Goal: Task Accomplishment & Management: Use online tool/utility

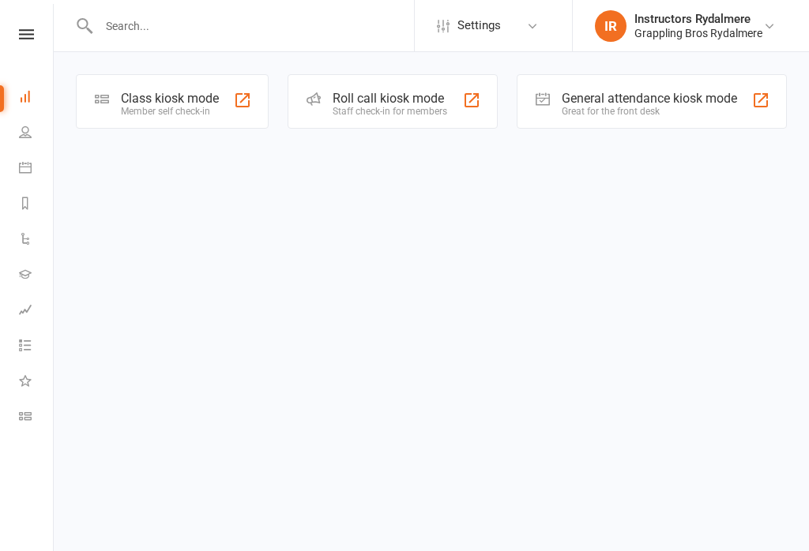
click at [235, 95] on div at bounding box center [242, 100] width 19 height 19
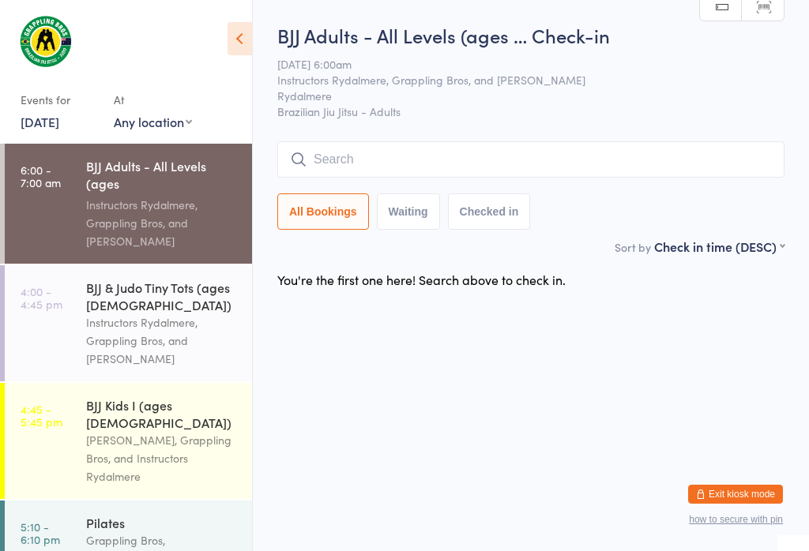
click at [384, 156] on input "search" at bounding box center [530, 159] width 507 height 36
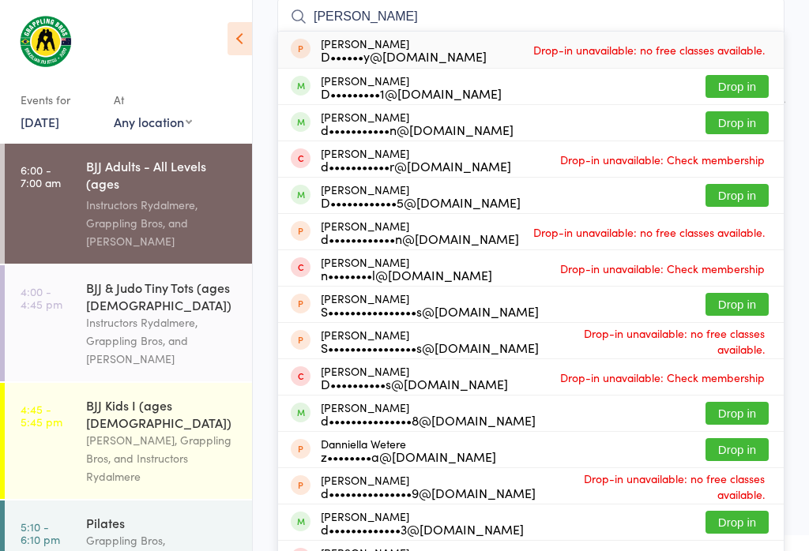
type input "[PERSON_NAME]"
click at [720, 197] on button "Drop in" at bounding box center [736, 195] width 63 height 23
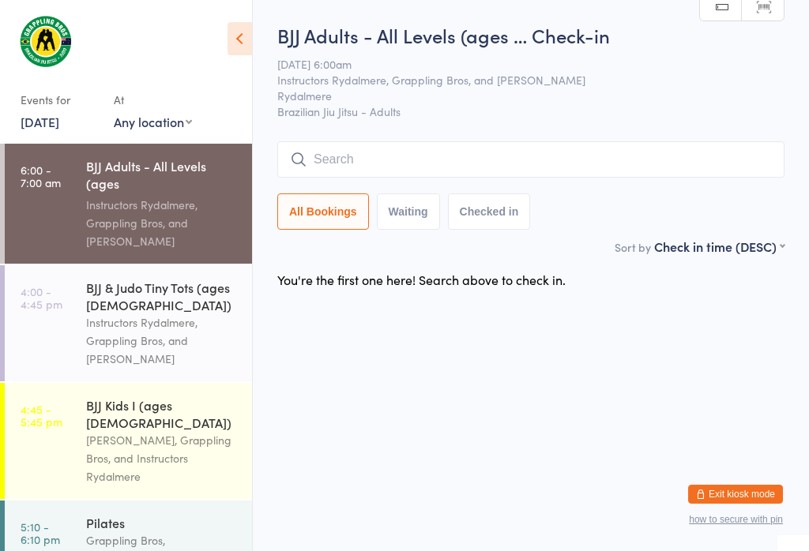
scroll to position [0, 0]
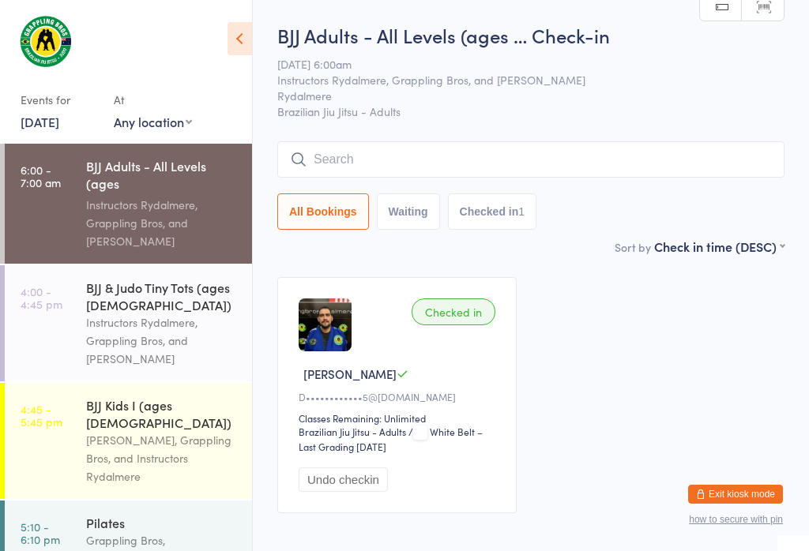
click at [372, 149] on input "search" at bounding box center [530, 159] width 507 height 36
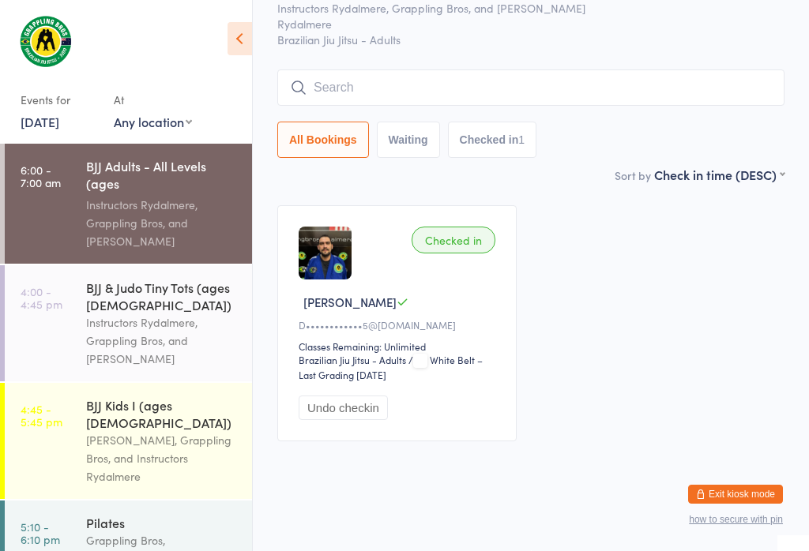
scroll to position [143, 0]
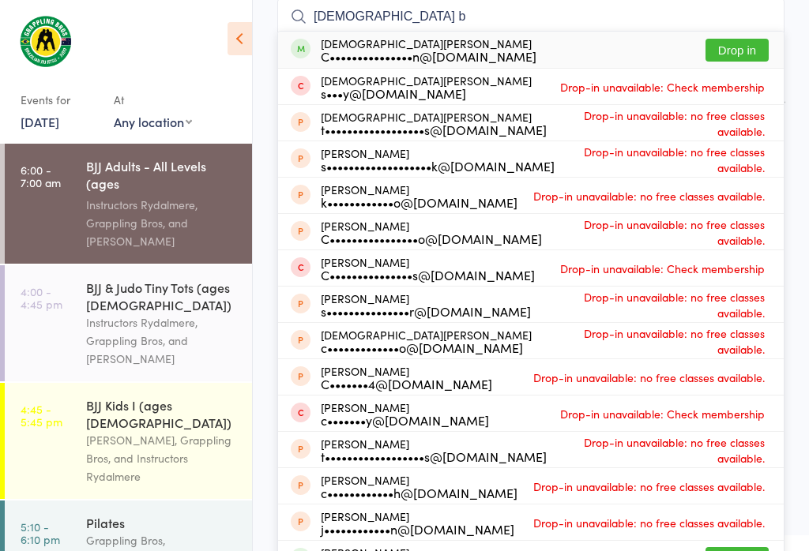
type input "[DEMOGRAPHIC_DATA] b"
click at [748, 35] on div "[DEMOGRAPHIC_DATA][PERSON_NAME] C•••••••••••••••n@[DOMAIN_NAME] Drop in" at bounding box center [531, 50] width 506 height 36
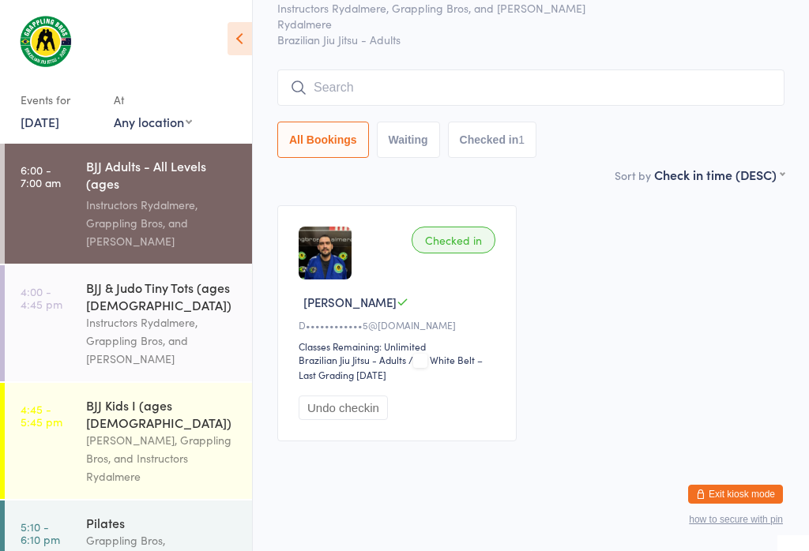
scroll to position [85, 0]
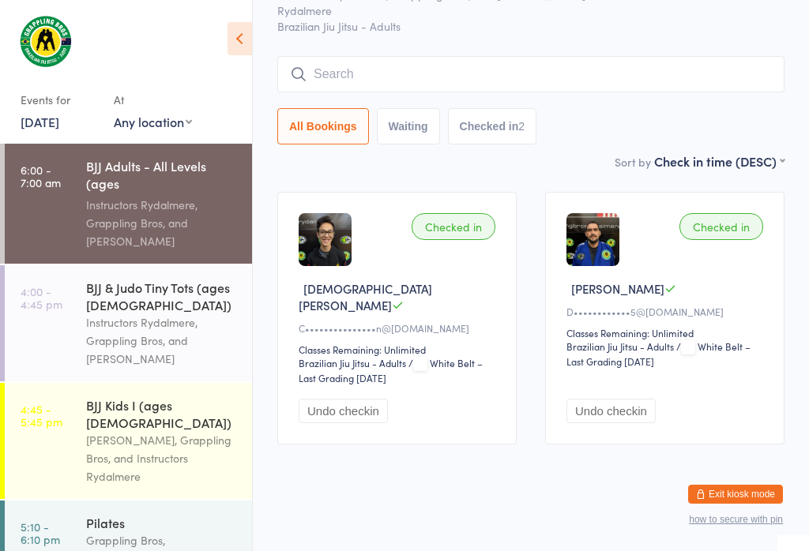
click at [410, 83] on input "search" at bounding box center [530, 74] width 507 height 36
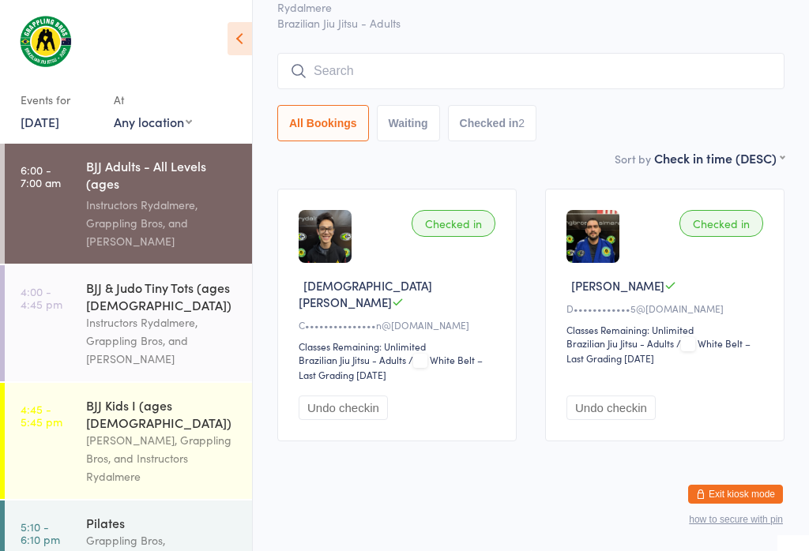
scroll to position [143, 0]
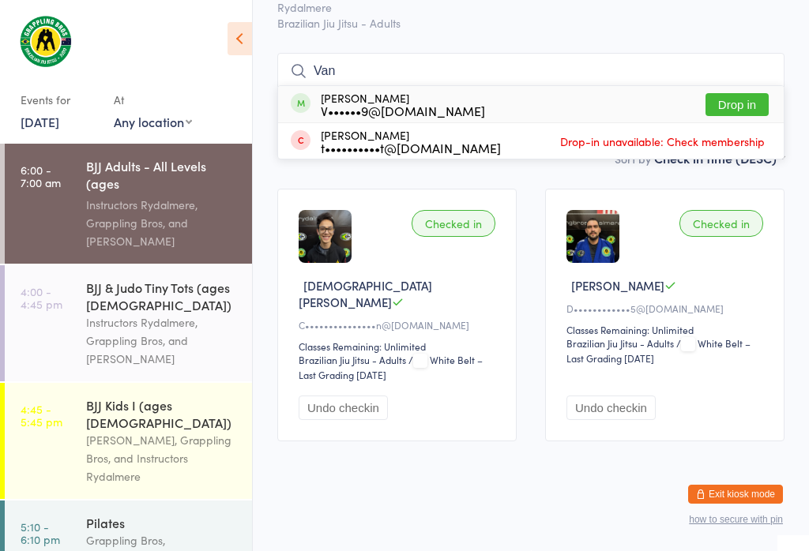
click at [728, 53] on input "Van" at bounding box center [530, 71] width 507 height 36
type input "Van"
click at [748, 93] on button "Drop in" at bounding box center [736, 104] width 63 height 23
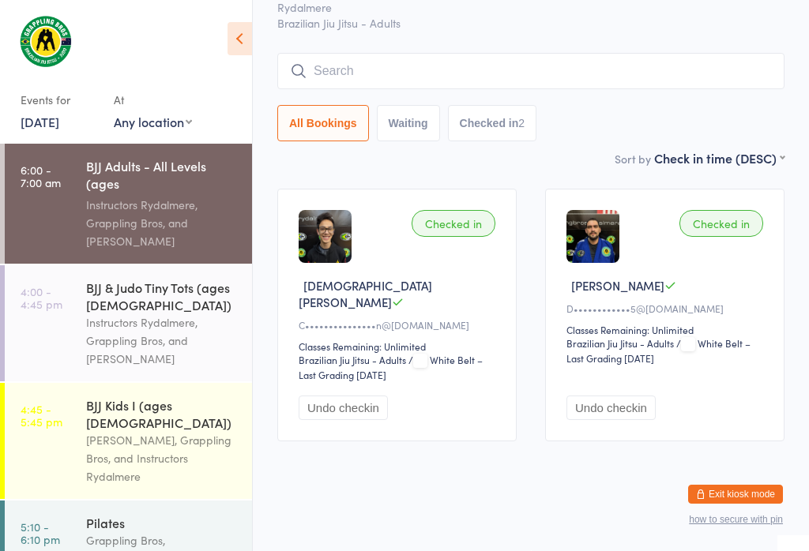
scroll to position [85, 0]
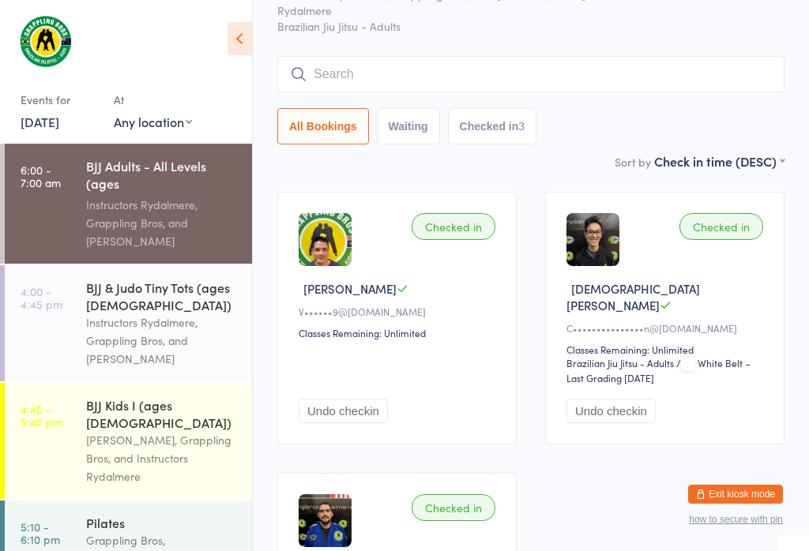
click at [336, 81] on input "search" at bounding box center [530, 74] width 507 height 36
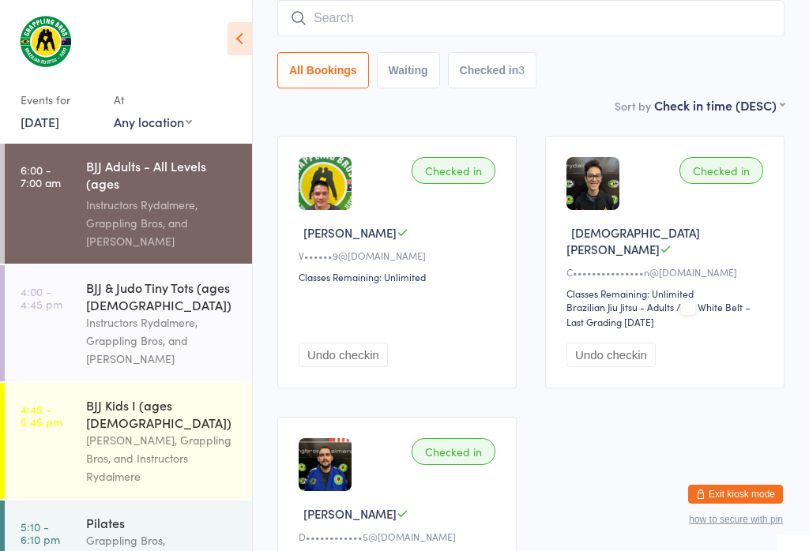
scroll to position [143, 0]
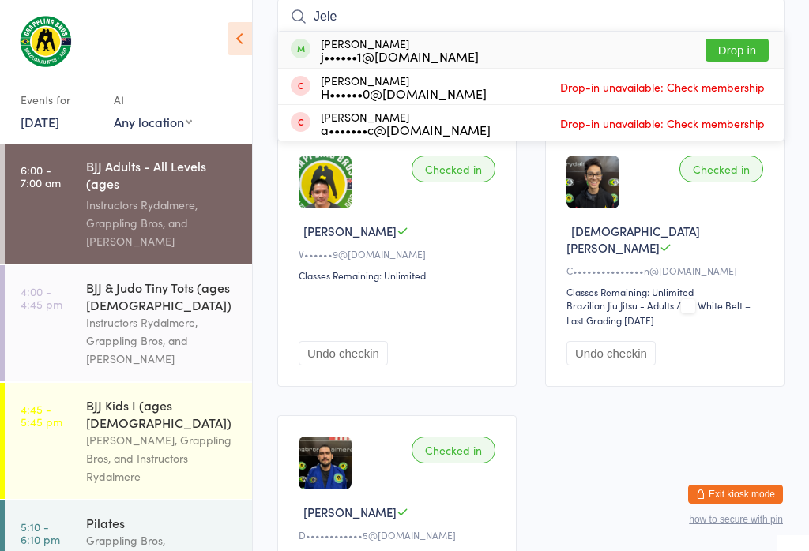
type input "Jele"
click at [736, 42] on button "Drop in" at bounding box center [736, 50] width 63 height 23
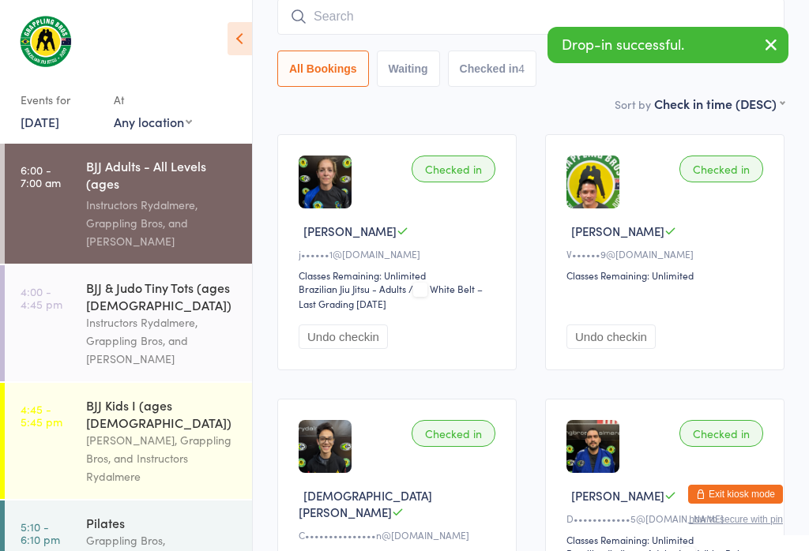
click at [365, 15] on input "search" at bounding box center [530, 16] width 507 height 36
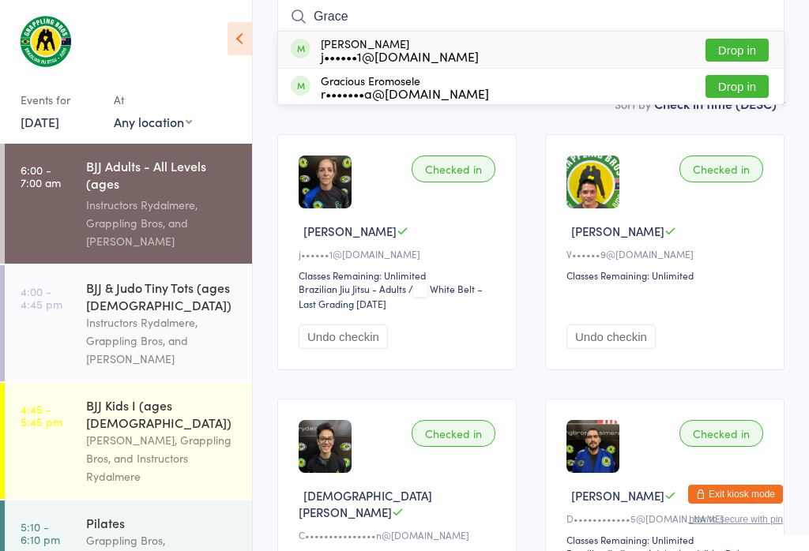
type input "Grace"
click at [742, 41] on button "Drop in" at bounding box center [736, 50] width 63 height 23
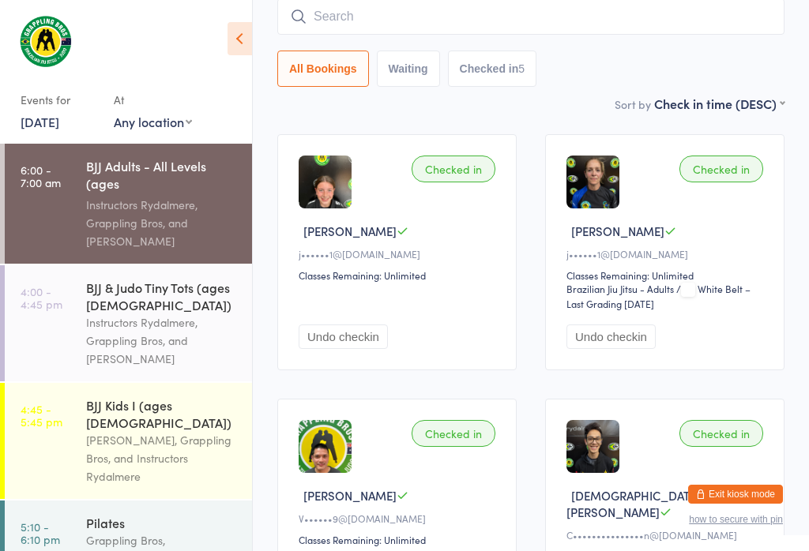
click at [472, 1] on input "search" at bounding box center [530, 16] width 507 height 36
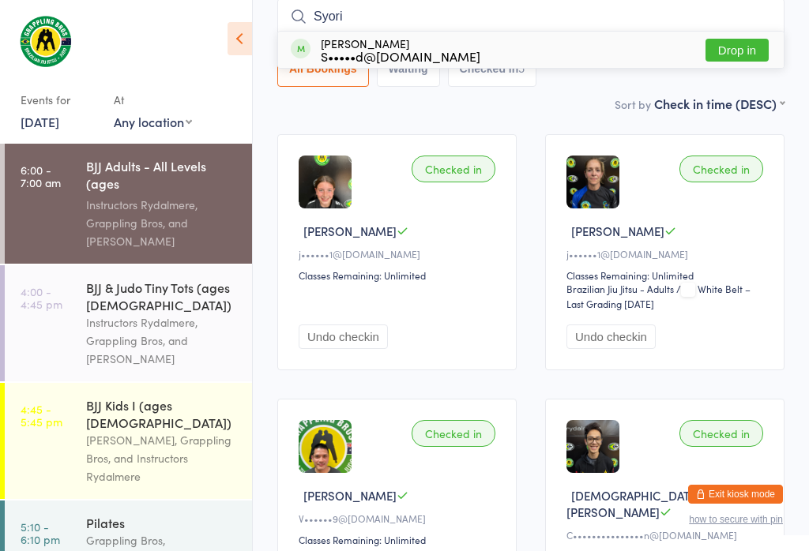
type input "Syori"
click at [750, 55] on button "Drop in" at bounding box center [736, 50] width 63 height 23
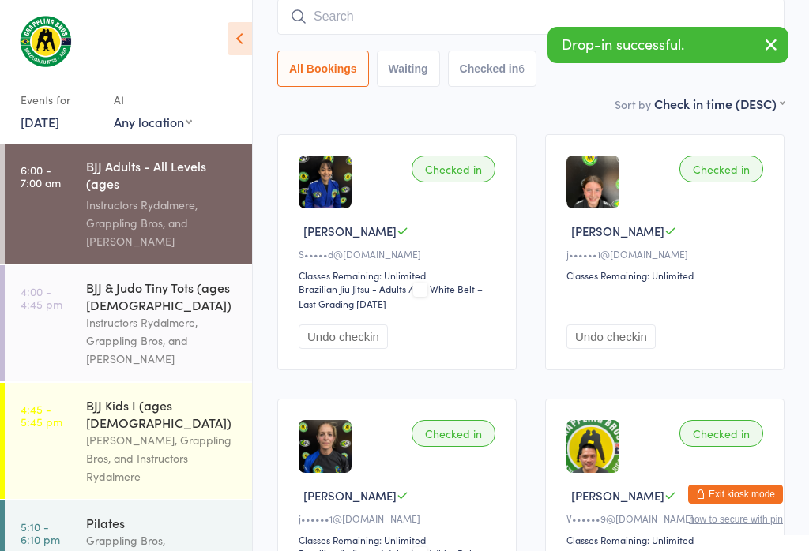
click at [414, 10] on input "search" at bounding box center [530, 16] width 507 height 36
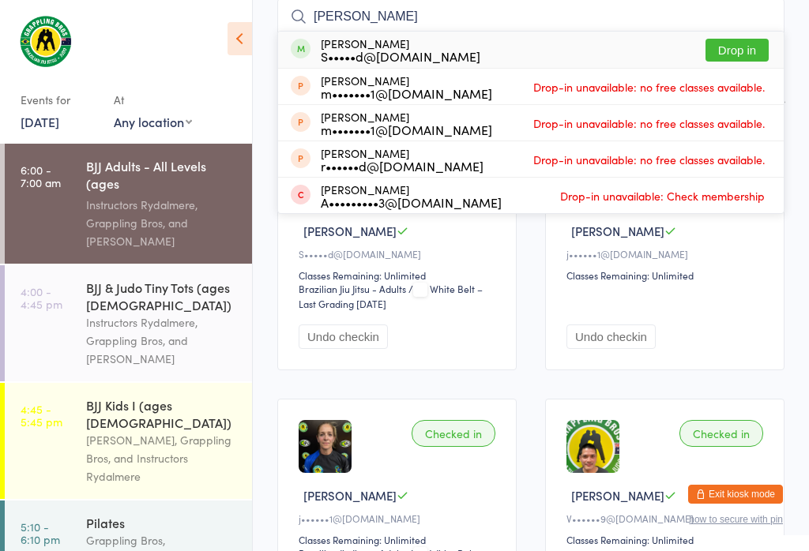
type input "Mika"
click at [750, 49] on button "Drop in" at bounding box center [736, 50] width 63 height 23
